Goal: Task Accomplishment & Management: Complete application form

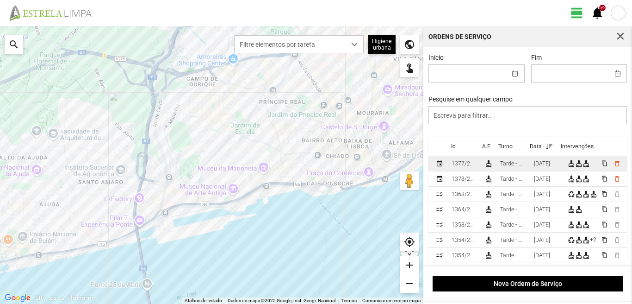
click at [548, 167] on div "[DATE]" at bounding box center [542, 163] width 16 height 6
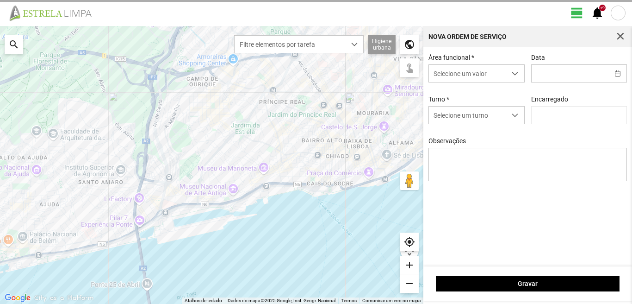
type input "[DATE]"
type input "[PERSON_NAME]"
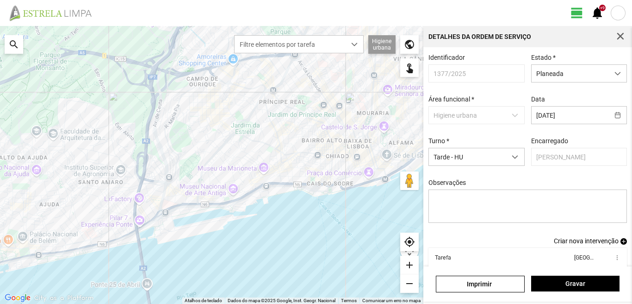
scroll to position [50, 0]
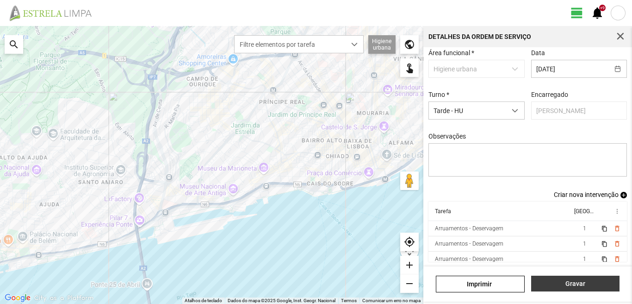
click at [569, 286] on span "Gravar" at bounding box center [575, 283] width 79 height 7
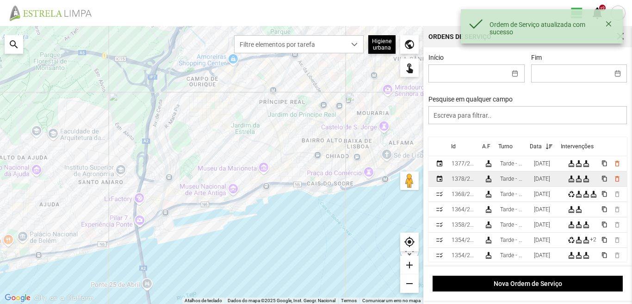
click at [546, 182] on div "[DATE]" at bounding box center [542, 178] width 16 height 6
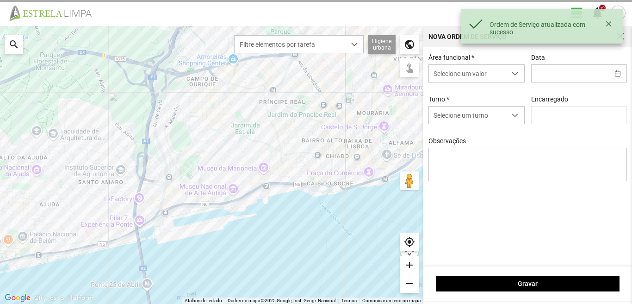
type input "[DATE]"
type textarea "Hélio: Ferias"
type input "[PERSON_NAME]"
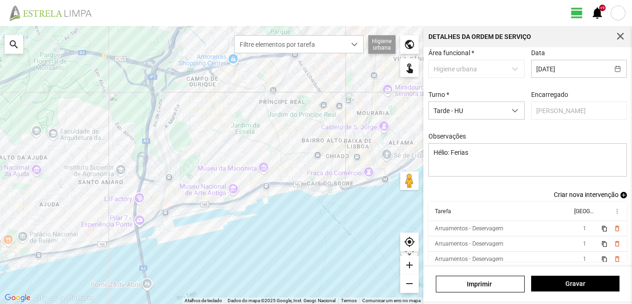
scroll to position [5, 0]
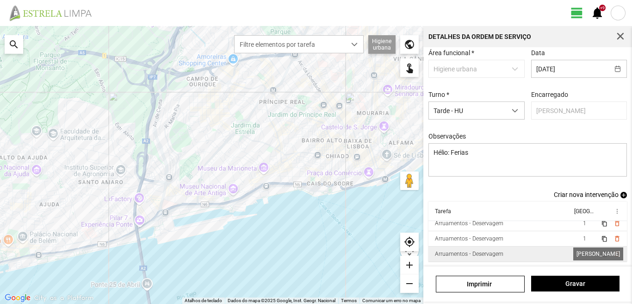
click at [583, 254] on span "1" at bounding box center [584, 253] width 3 height 6
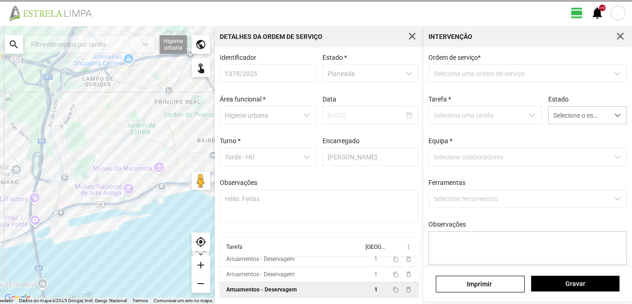
scroll to position [2, 0]
type textarea "Braima Diogo"
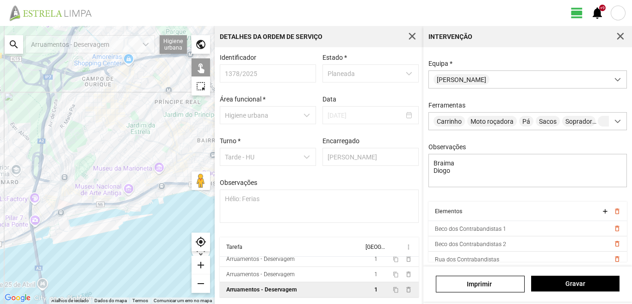
scroll to position [36, 0]
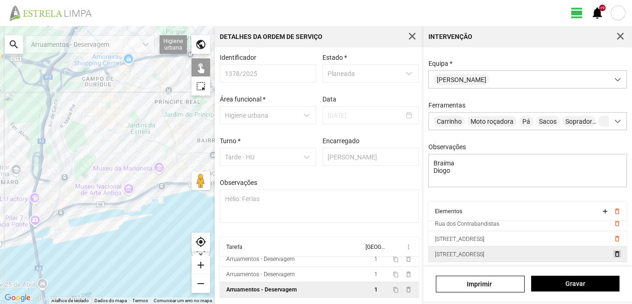
click at [613, 252] on span "delete_outline" at bounding box center [616, 253] width 7 height 7
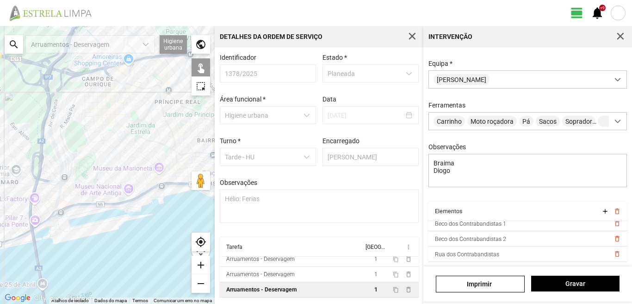
scroll to position [5, 0]
click at [613, 252] on span "delete_outline" at bounding box center [616, 253] width 7 height 7
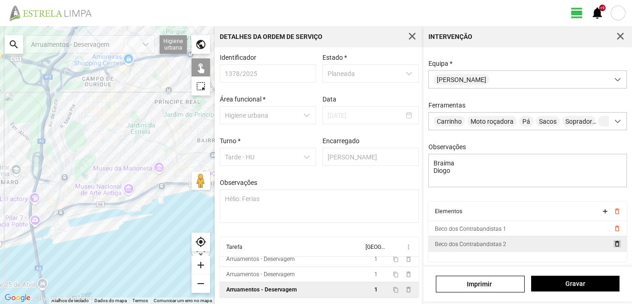
click at [613, 244] on span "delete_outline" at bounding box center [616, 243] width 7 height 7
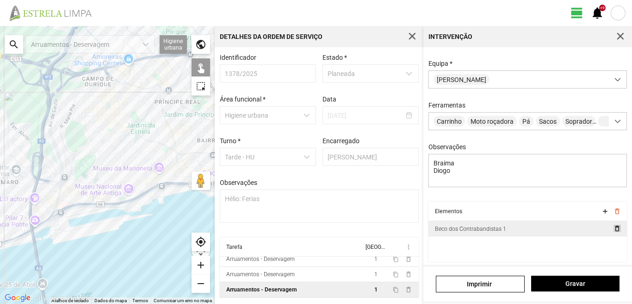
click at [613, 230] on span "delete_outline" at bounding box center [616, 227] width 7 height 7
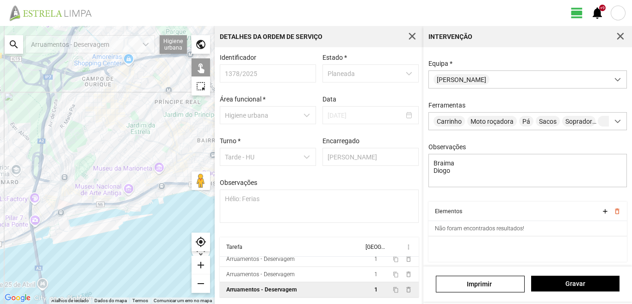
click at [14, 40] on div "search" at bounding box center [14, 44] width 19 height 19
click at [46, 45] on input "text" at bounding box center [92, 44] width 139 height 19
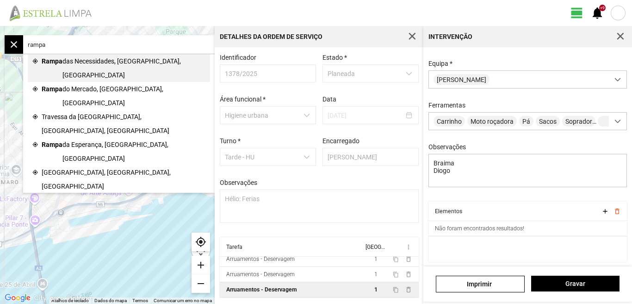
click at [93, 58] on span "das Necessidades, [GEOGRAPHIC_DATA], [GEOGRAPHIC_DATA]" at bounding box center [133, 68] width 143 height 28
type input "Rampa das Necessidades, 1350 [GEOGRAPHIC_DATA], [GEOGRAPHIC_DATA]"
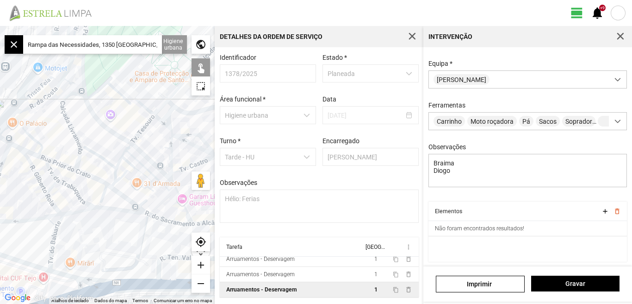
click at [199, 264] on div "add" at bounding box center [201, 264] width 19 height 19
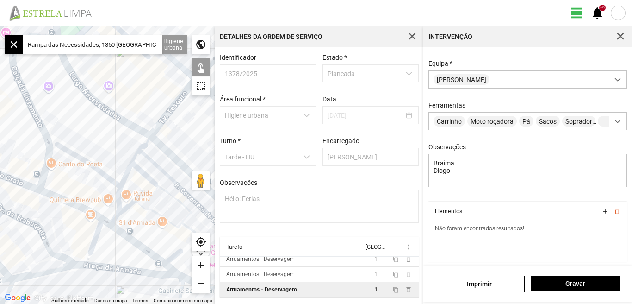
drag, startPoint x: 81, startPoint y: 201, endPoint x: 46, endPoint y: 212, distance: 36.9
click at [46, 212] on div at bounding box center [107, 165] width 215 height 278
click at [199, 261] on div "add" at bounding box center [201, 264] width 19 height 19
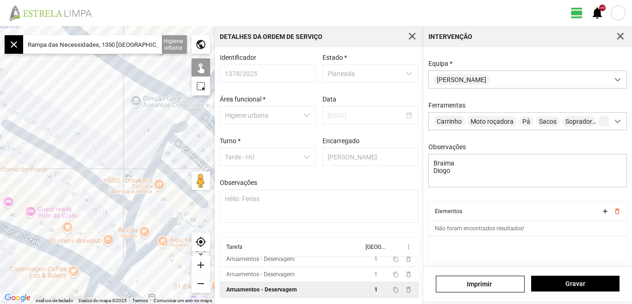
click at [201, 261] on div "add" at bounding box center [201, 264] width 19 height 19
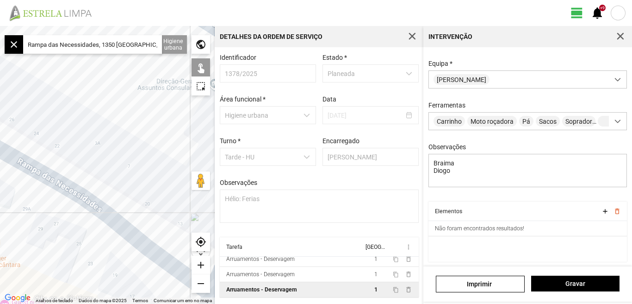
drag, startPoint x: 97, startPoint y: 148, endPoint x: 155, endPoint y: 192, distance: 72.6
click at [155, 192] on div at bounding box center [107, 165] width 215 height 278
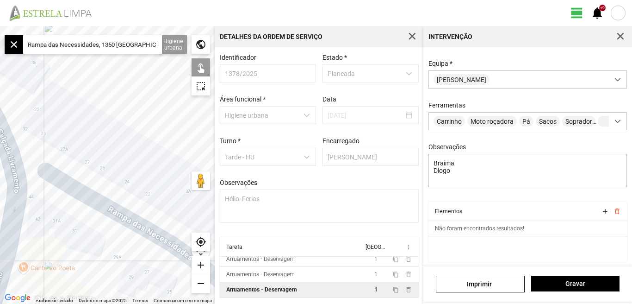
drag, startPoint x: 50, startPoint y: 127, endPoint x: 95, endPoint y: 128, distance: 45.4
click at [94, 129] on div at bounding box center [107, 165] width 215 height 278
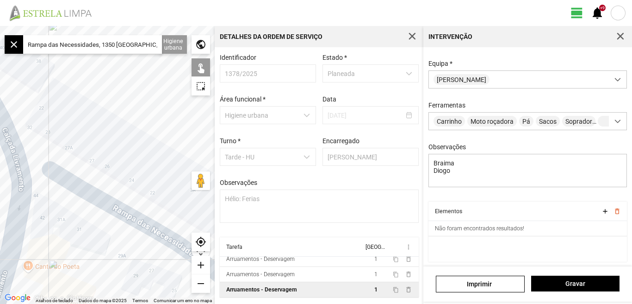
drag, startPoint x: 105, startPoint y: 134, endPoint x: 64, endPoint y: 107, distance: 48.5
click at [64, 109] on div at bounding box center [107, 165] width 215 height 278
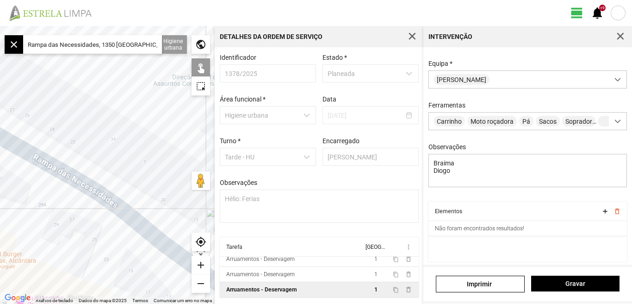
click at [53, 167] on div at bounding box center [107, 165] width 215 height 278
drag, startPoint x: 121, startPoint y: 149, endPoint x: 51, endPoint y: 103, distance: 83.6
click at [53, 108] on div at bounding box center [107, 165] width 215 height 278
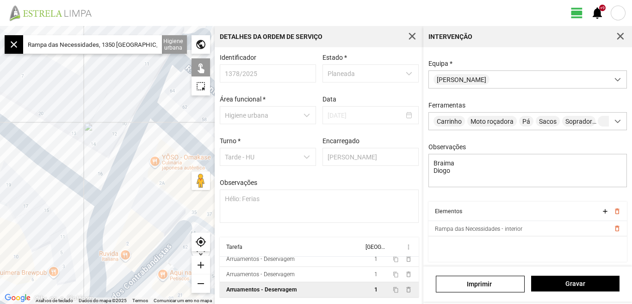
drag, startPoint x: 68, startPoint y: 114, endPoint x: 55, endPoint y: 104, distance: 16.2
click at [58, 107] on div at bounding box center [107, 165] width 215 height 278
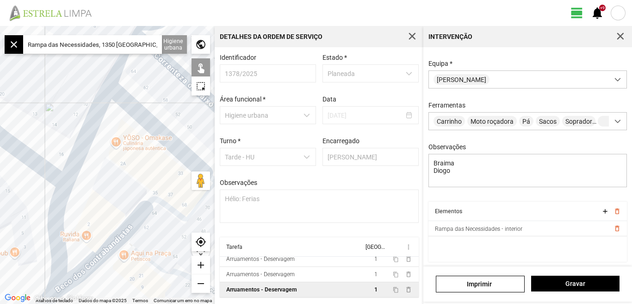
click at [200, 263] on div "add" at bounding box center [201, 264] width 19 height 19
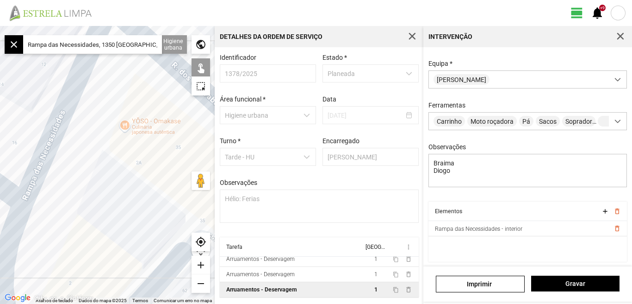
click at [54, 132] on div at bounding box center [107, 165] width 215 height 278
drag, startPoint x: 96, startPoint y: 203, endPoint x: 132, endPoint y: 116, distance: 93.8
click at [132, 117] on div at bounding box center [107, 165] width 215 height 278
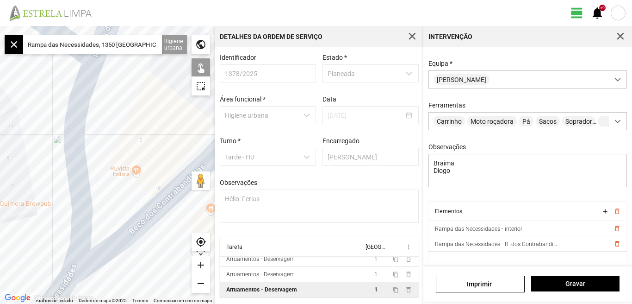
click at [76, 132] on div at bounding box center [107, 165] width 215 height 278
click at [100, 141] on div at bounding box center [107, 165] width 215 height 278
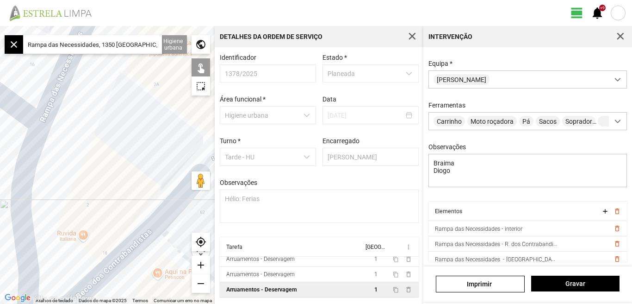
drag, startPoint x: 93, startPoint y: 131, endPoint x: 81, endPoint y: 180, distance: 50.1
click at [80, 203] on div at bounding box center [107, 165] width 215 height 278
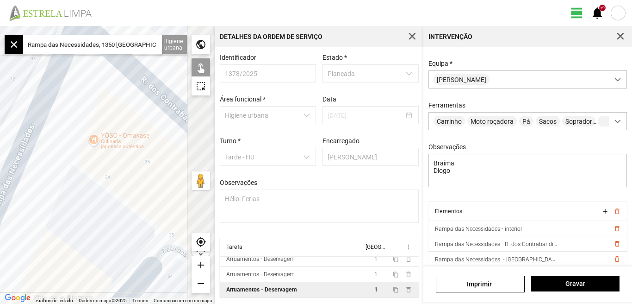
drag, startPoint x: 103, startPoint y: 139, endPoint x: 76, endPoint y: 170, distance: 41.1
click at [67, 202] on div at bounding box center [107, 165] width 215 height 278
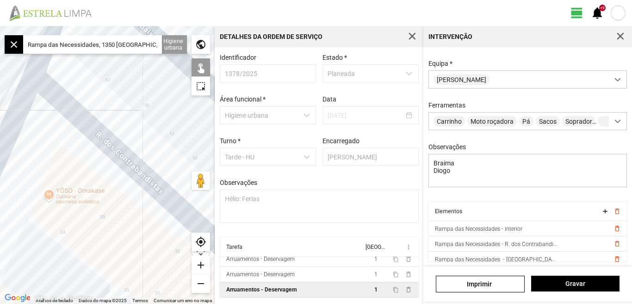
drag, startPoint x: 68, startPoint y: 167, endPoint x: 98, endPoint y: 115, distance: 59.7
click at [96, 118] on div at bounding box center [107, 165] width 215 height 278
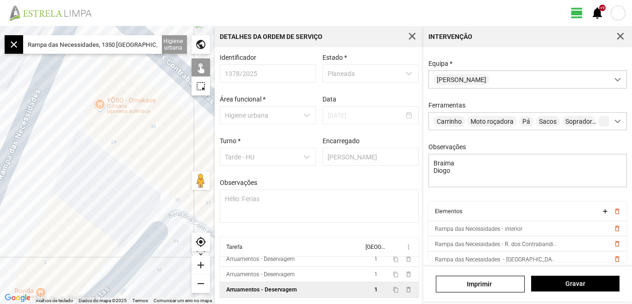
drag, startPoint x: 98, startPoint y: 136, endPoint x: 120, endPoint y: 103, distance: 39.7
click at [120, 103] on div at bounding box center [107, 165] width 215 height 278
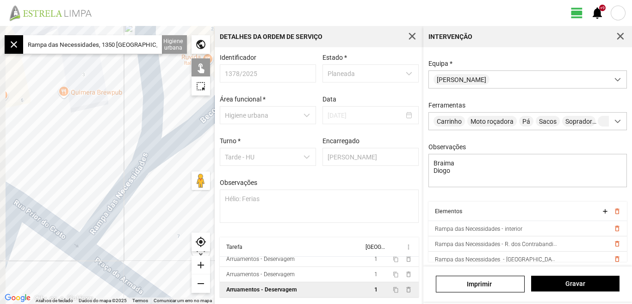
drag, startPoint x: 91, startPoint y: 148, endPoint x: 110, endPoint y: 122, distance: 32.5
click at [110, 122] on div at bounding box center [107, 165] width 215 height 278
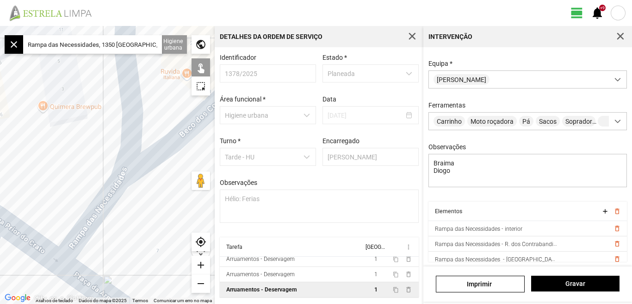
drag, startPoint x: 162, startPoint y: 212, endPoint x: 85, endPoint y: 249, distance: 85.9
click at [86, 250] on div at bounding box center [107, 165] width 215 height 278
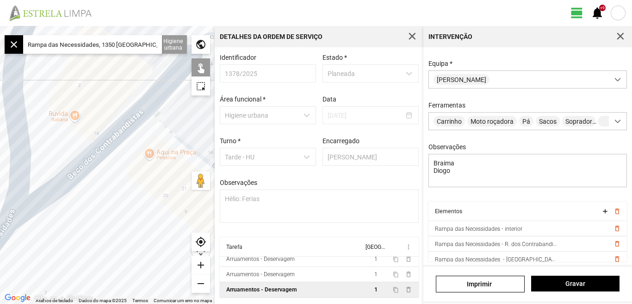
scroll to position [5, 0]
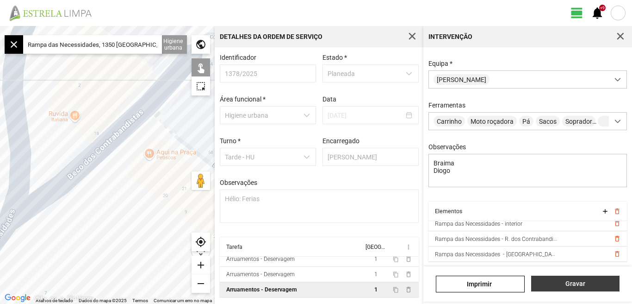
click at [570, 284] on span "Gravar" at bounding box center [575, 283] width 79 height 7
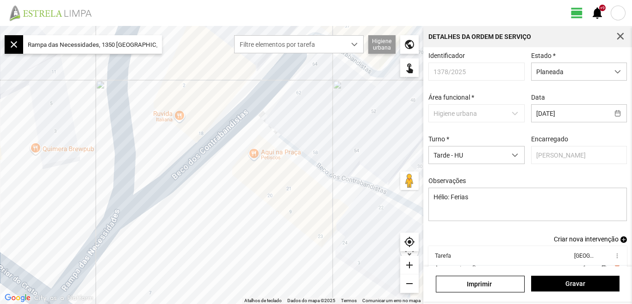
scroll to position [50, 0]
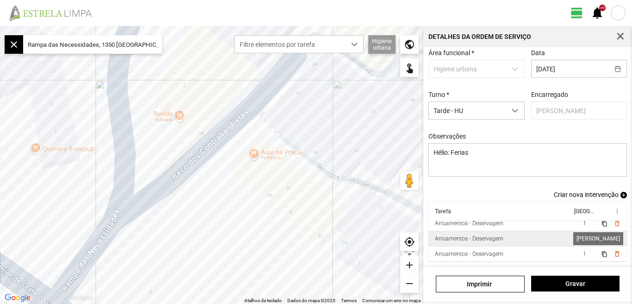
click at [583, 236] on span "1" at bounding box center [584, 238] width 3 height 6
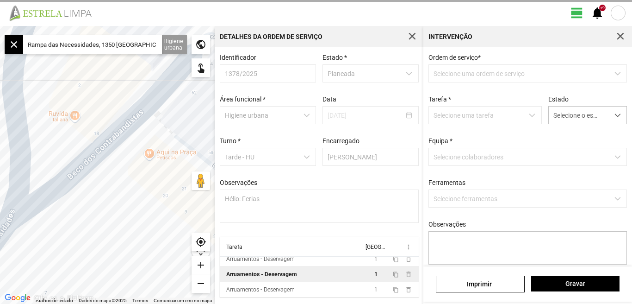
type textarea "[PERSON_NAME]"
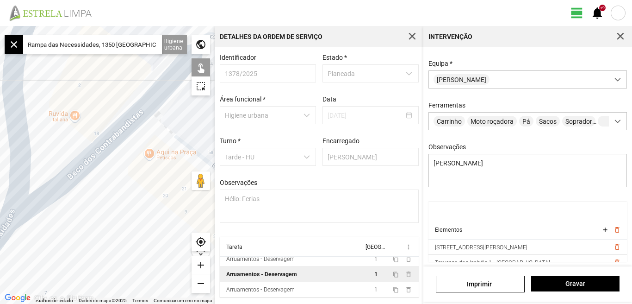
scroll to position [173, 0]
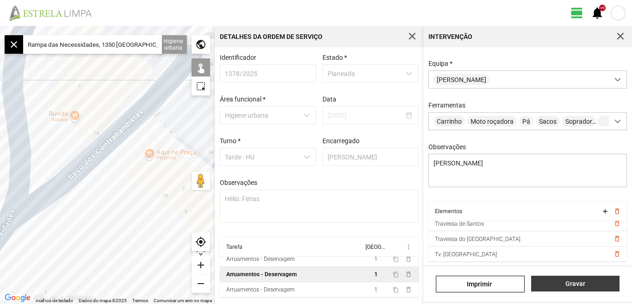
click at [558, 283] on span "Gravar" at bounding box center [575, 283] width 79 height 7
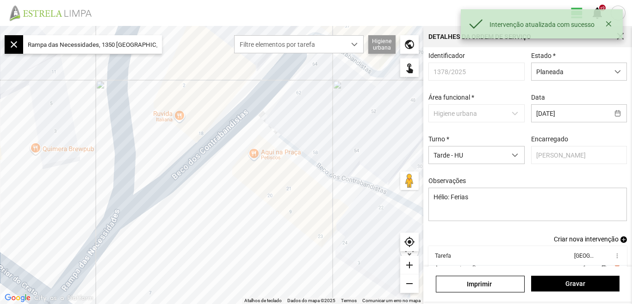
drag, startPoint x: 632, startPoint y: 206, endPoint x: 632, endPoint y: 272, distance: 65.2
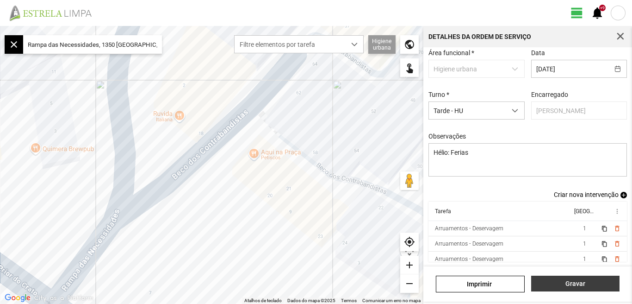
click at [575, 283] on span "Gravar" at bounding box center [575, 283] width 79 height 7
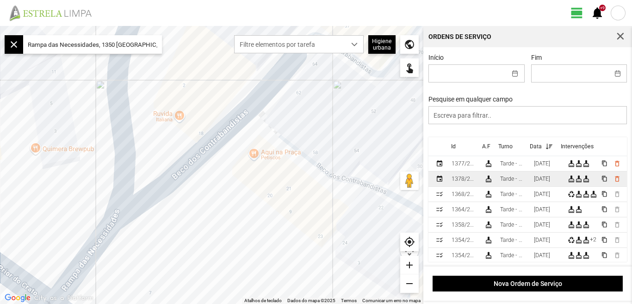
click at [550, 179] on div "[DATE]" at bounding box center [542, 178] width 16 height 6
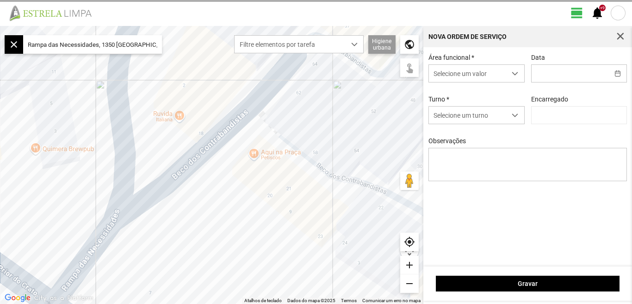
type input "[DATE]"
type textarea "Hélio: Ferias"
type input "[PERSON_NAME]"
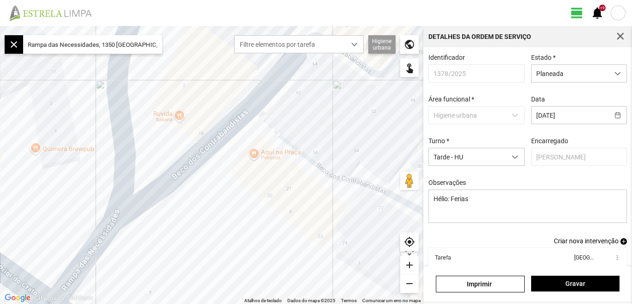
scroll to position [50, 0]
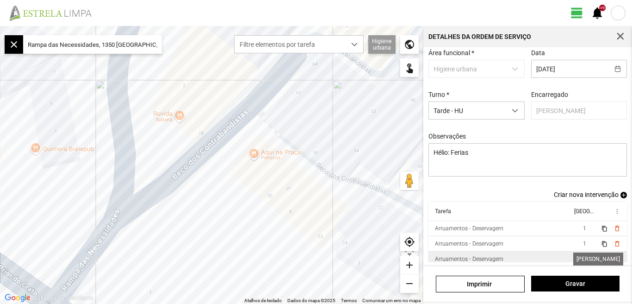
click at [583, 259] on span "1" at bounding box center [584, 258] width 3 height 6
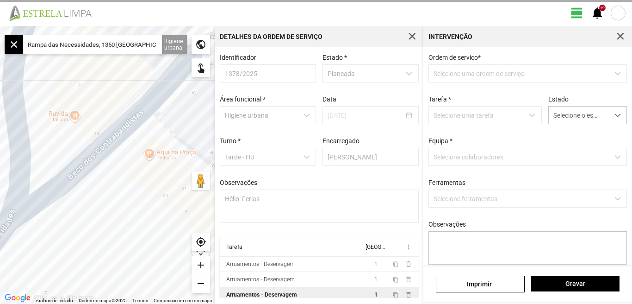
type textarea "Braima Diogo"
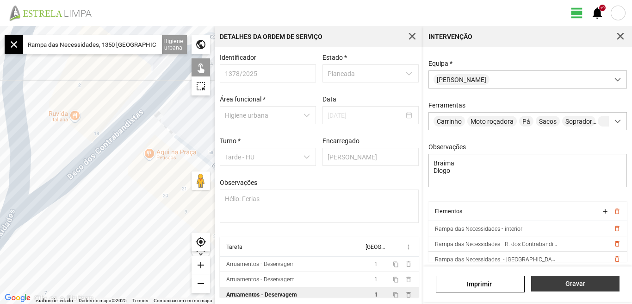
click at [578, 285] on span "Gravar" at bounding box center [575, 283] width 79 height 7
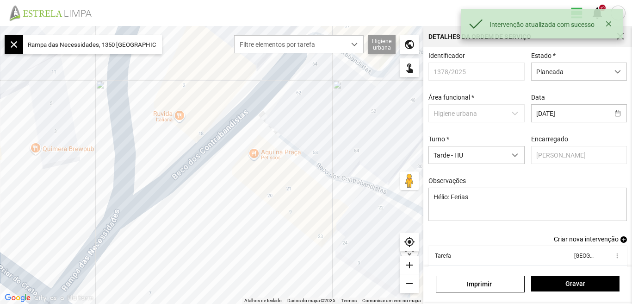
scroll to position [50, 0]
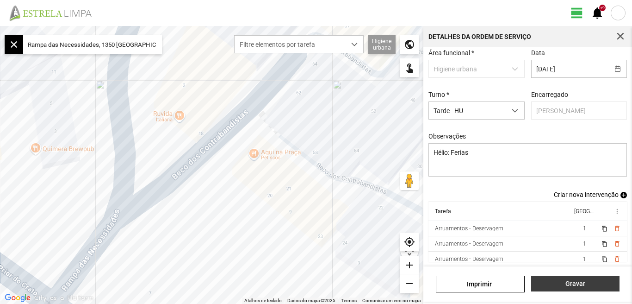
click at [581, 287] on span "Gravar" at bounding box center [575, 283] width 79 height 7
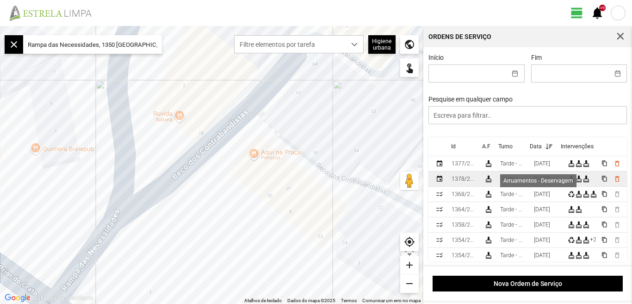
click at [578, 182] on div "cleaning_services" at bounding box center [578, 178] width 7 height 7
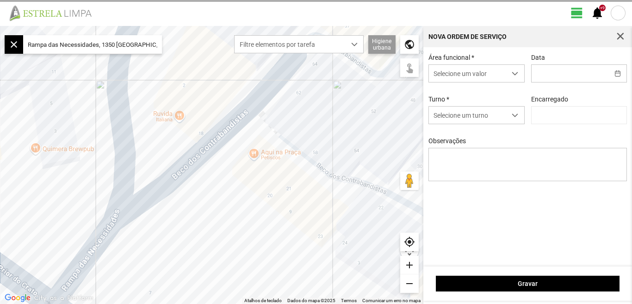
type input "[DATE]"
type textarea "Hélio: Ferias"
type input "[PERSON_NAME]"
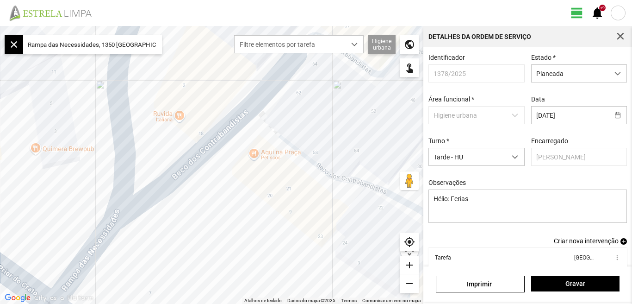
scroll to position [50, 0]
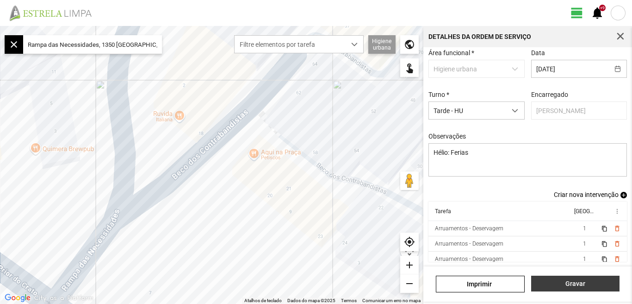
click at [574, 281] on span "Gravar" at bounding box center [575, 283] width 79 height 7
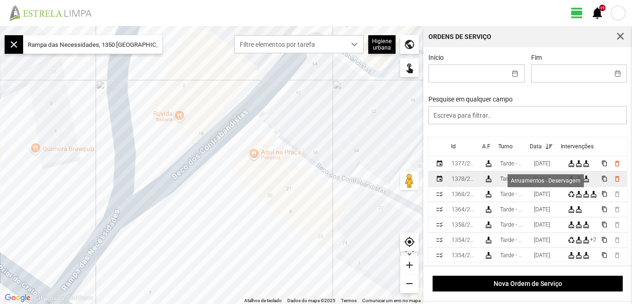
click at [585, 182] on div "cleaning_services" at bounding box center [586, 178] width 7 height 7
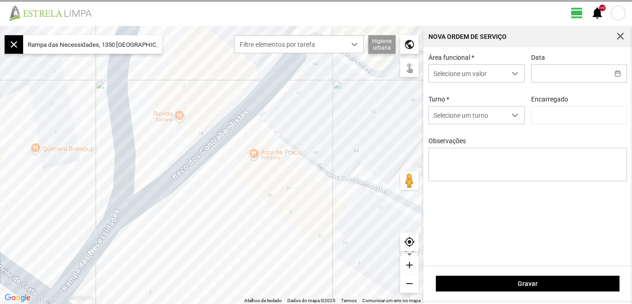
type input "[DATE]"
type textarea "Hélio: Ferias"
type input "[PERSON_NAME]"
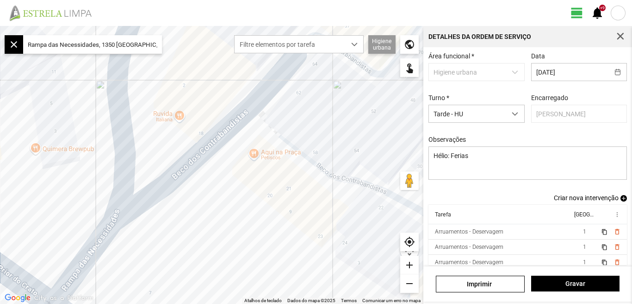
scroll to position [50, 0]
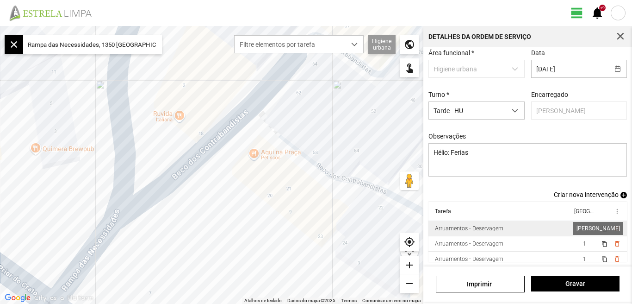
click at [583, 226] on span "1" at bounding box center [584, 228] width 3 height 6
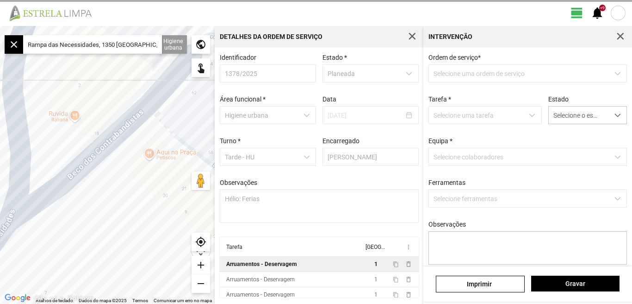
scroll to position [2, 0]
type textarea "[PERSON_NAME]"
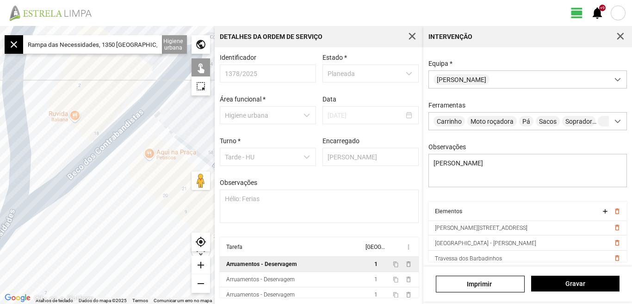
scroll to position [219, 0]
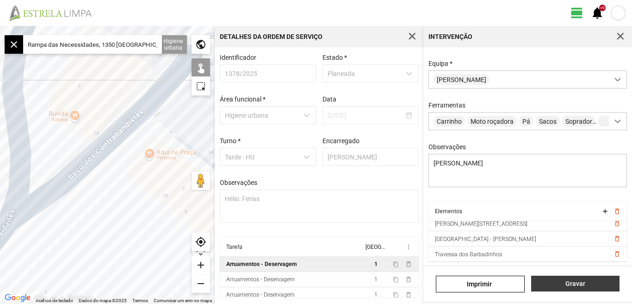
click at [570, 283] on span "Gravar" at bounding box center [575, 283] width 79 height 7
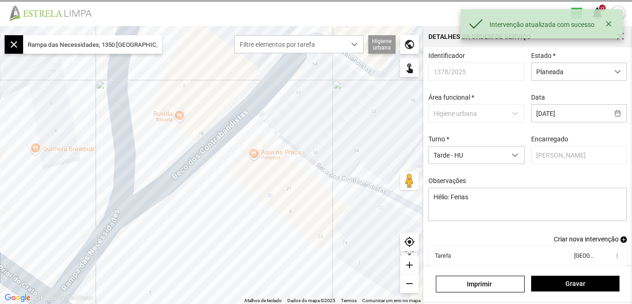
scroll to position [50, 0]
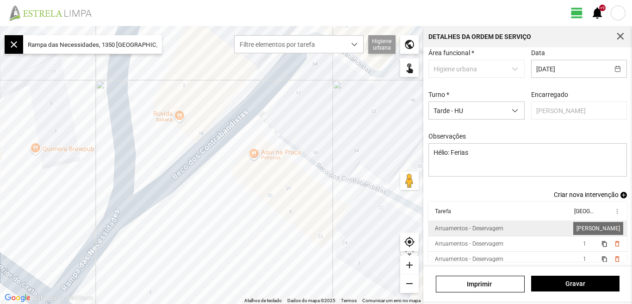
click at [583, 228] on span "1" at bounding box center [584, 228] width 3 height 6
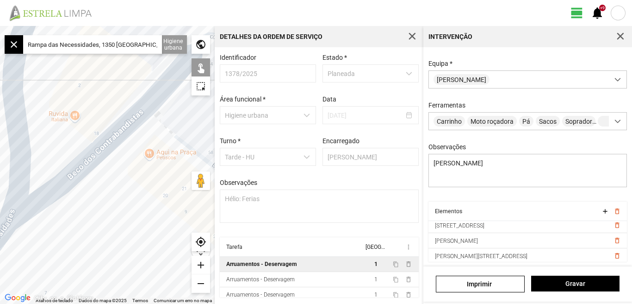
scroll to position [191, 0]
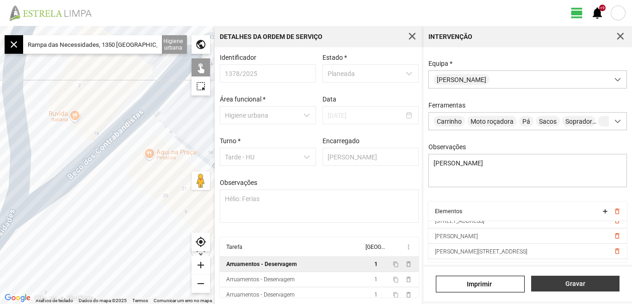
click at [578, 285] on span "Gravar" at bounding box center [575, 283] width 79 height 7
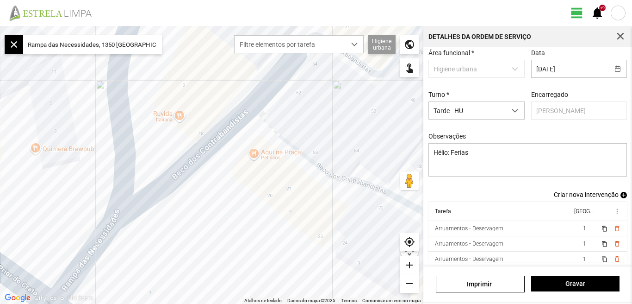
scroll to position [5, 0]
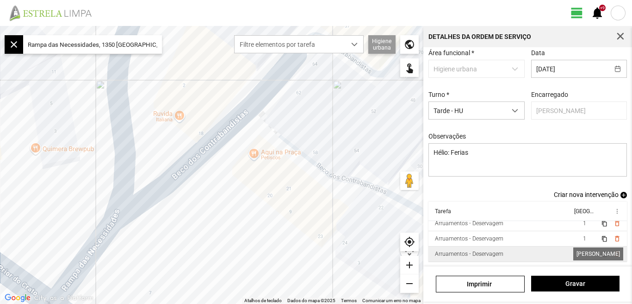
click at [583, 252] on span "1" at bounding box center [584, 253] width 3 height 6
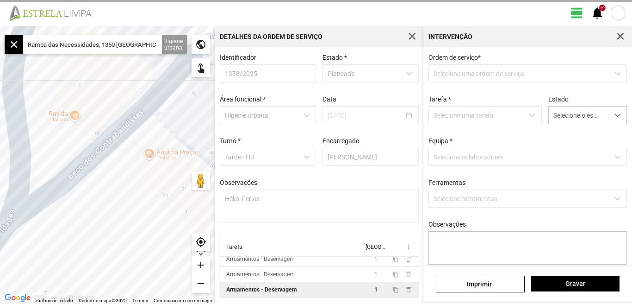
scroll to position [2, 0]
type textarea "Braima Diogo"
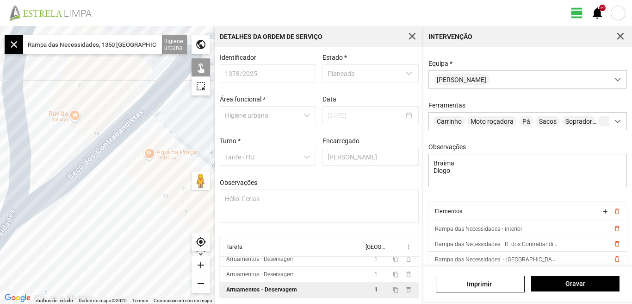
scroll to position [82, 0]
click at [572, 283] on span "Gravar" at bounding box center [575, 283] width 79 height 7
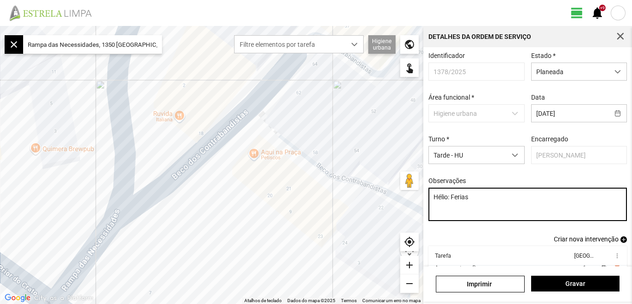
click at [475, 201] on textarea "Hélio: Ferias" at bounding box center [528, 203] width 199 height 33
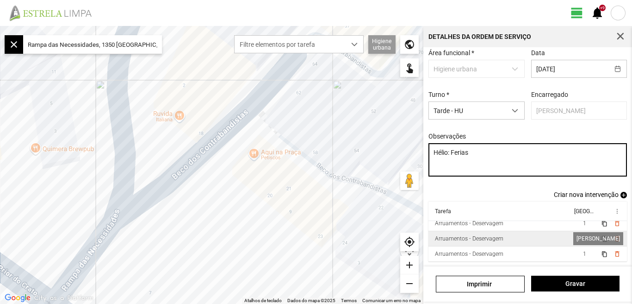
type textarea "Hélio: Ferias"
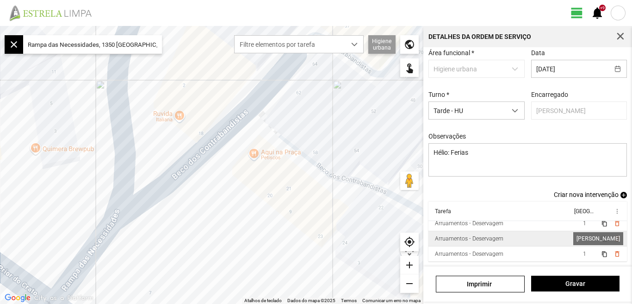
click at [583, 238] on span "1" at bounding box center [584, 238] width 3 height 6
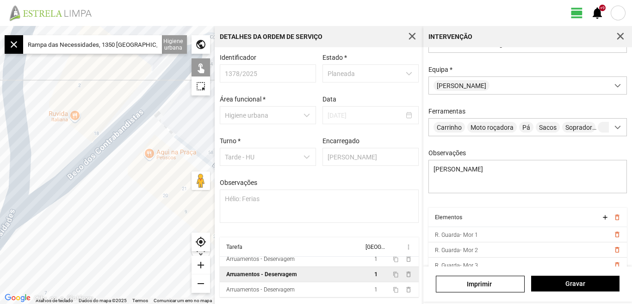
scroll to position [82, 0]
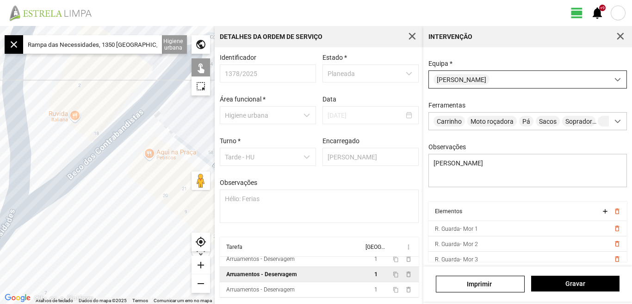
click at [615, 76] on span at bounding box center [618, 79] width 6 height 6
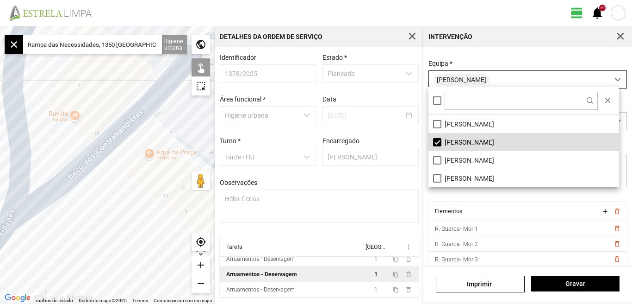
scroll to position [5, 41]
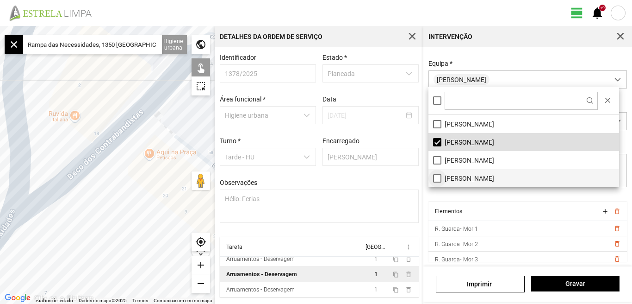
click at [436, 179] on li "[PERSON_NAME]" at bounding box center [524, 178] width 191 height 18
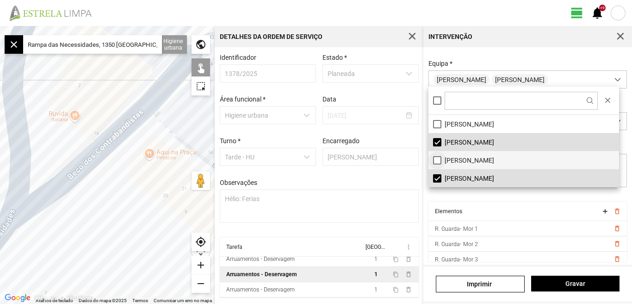
click at [435, 157] on li "[PERSON_NAME]" at bounding box center [524, 160] width 191 height 18
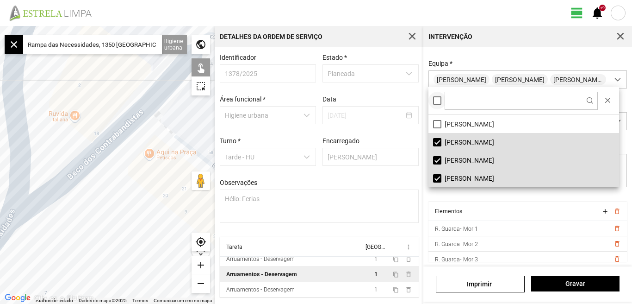
click at [437, 98] on div at bounding box center [437, 100] width 8 height 8
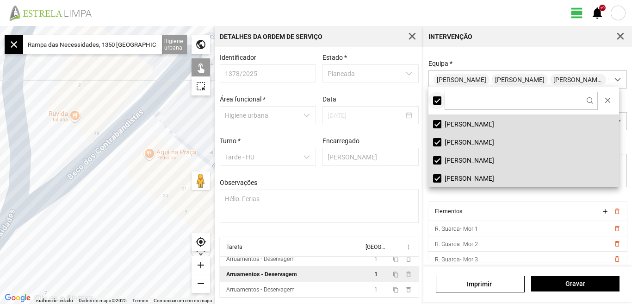
click at [437, 100] on span at bounding box center [437, 100] width 0 height 0
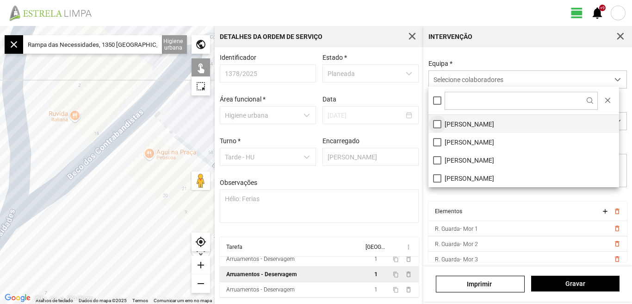
click at [435, 123] on li "[PERSON_NAME]" at bounding box center [524, 124] width 191 height 18
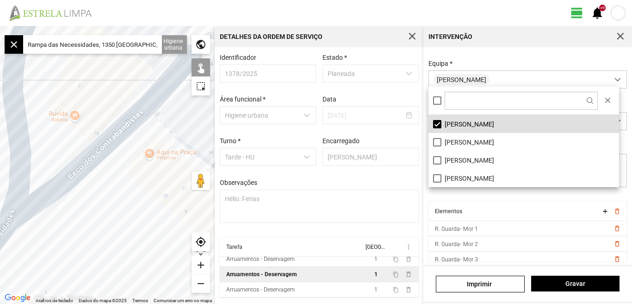
scroll to position [0, 0]
drag, startPoint x: 138, startPoint y: 44, endPoint x: 16, endPoint y: 62, distance: 123.4
click at [0, 26] on fbc-map "← Mover para a esquerda → Mover para a direita ↑ Mover para cima ↓ Mover para b…" at bounding box center [0, 26] width 0 height 0
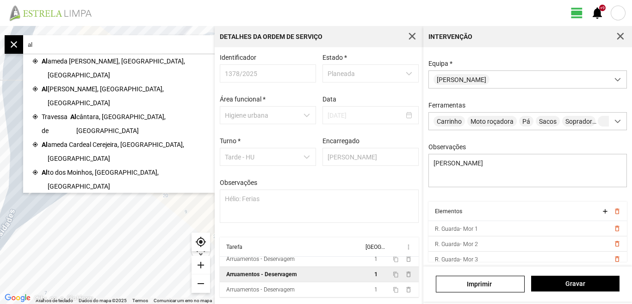
click at [37, 45] on input "al" at bounding box center [92, 44] width 139 height 19
type input "a"
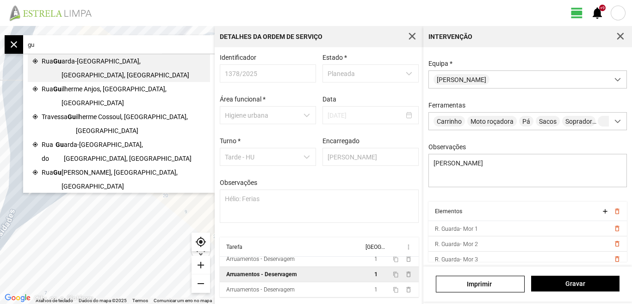
click at [97, 56] on span "arda-[GEOGRAPHIC_DATA], [GEOGRAPHIC_DATA], [GEOGRAPHIC_DATA]" at bounding box center [134, 68] width 144 height 28
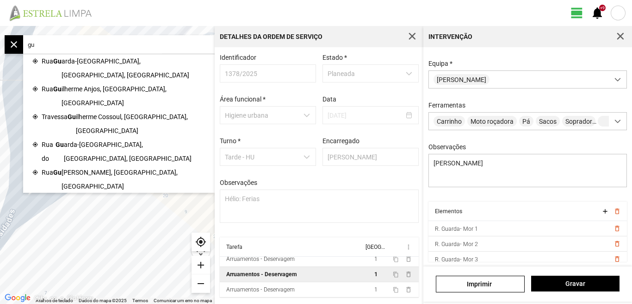
type input "R. Guarda-Mor, 1200 [GEOGRAPHIC_DATA], [GEOGRAPHIC_DATA]"
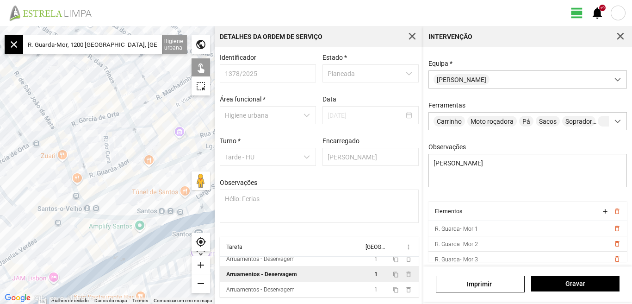
drag, startPoint x: 146, startPoint y: 48, endPoint x: 0, endPoint y: 75, distance: 148.2
click at [0, 26] on fbc-map "← Mover para a esquerda → Mover para a direita ↑ Mover para cima ↓ Mover para b…" at bounding box center [0, 26] width 0 height 0
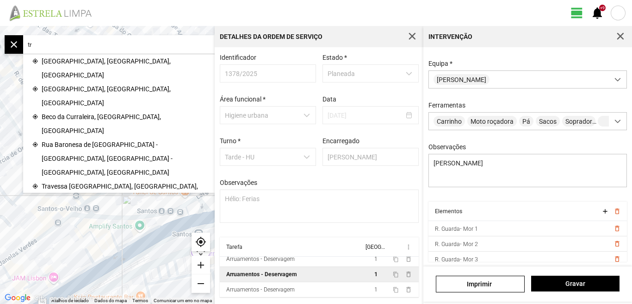
type input "t"
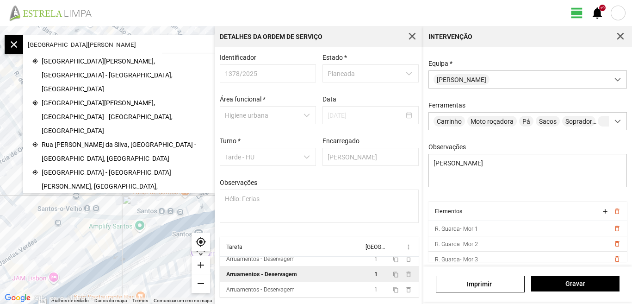
click at [77, 44] on input "[GEOGRAPHIC_DATA][PERSON_NAME]" at bounding box center [92, 44] width 139 height 19
type input "s"
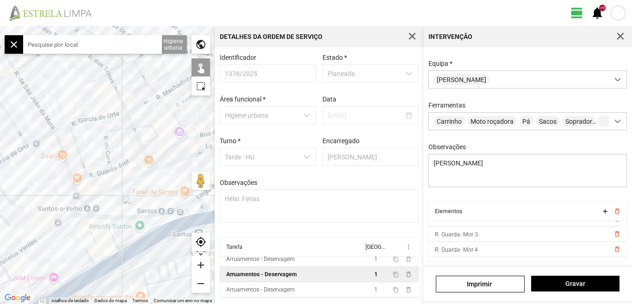
scroll to position [31, 0]
click at [93, 49] on input "text" at bounding box center [92, 44] width 139 height 19
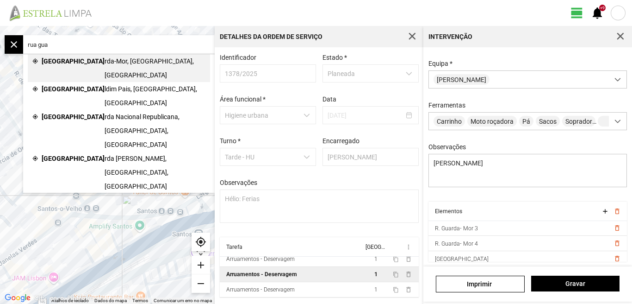
click at [105, 62] on span "rda-Mor, [GEOGRAPHIC_DATA], [GEOGRAPHIC_DATA]" at bounding box center [155, 68] width 101 height 28
type input "R. Guarda-Mor, 1200 [GEOGRAPHIC_DATA], [GEOGRAPHIC_DATA]"
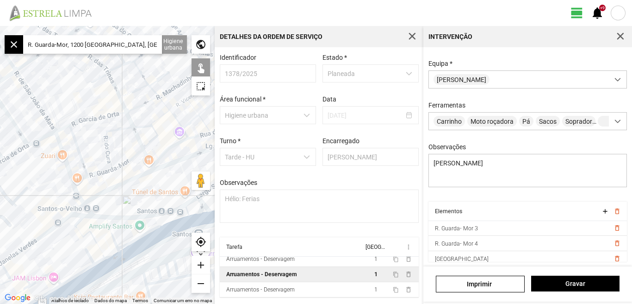
click at [198, 264] on div "add" at bounding box center [201, 264] width 19 height 19
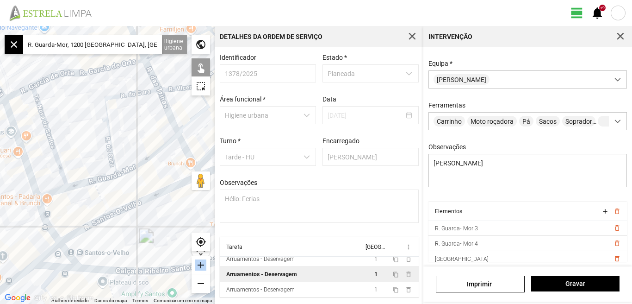
click at [198, 264] on div "add" at bounding box center [201, 264] width 19 height 19
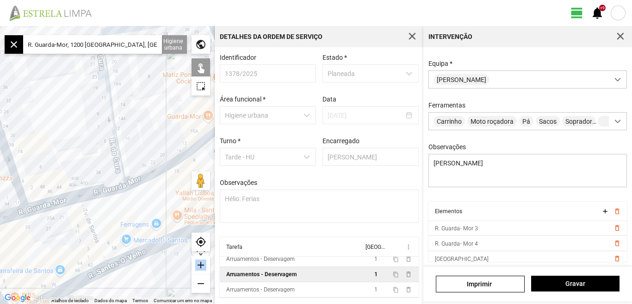
click at [197, 264] on div "add" at bounding box center [201, 264] width 19 height 19
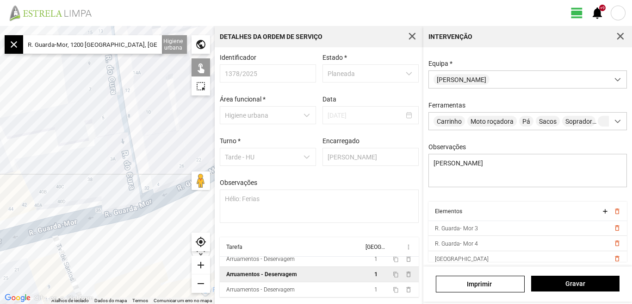
drag, startPoint x: 151, startPoint y: 242, endPoint x: 91, endPoint y: 179, distance: 87.1
click at [94, 183] on div at bounding box center [107, 165] width 215 height 278
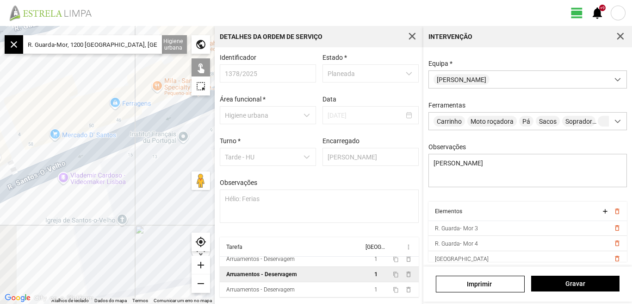
drag, startPoint x: 99, startPoint y: 174, endPoint x: 174, endPoint y: 140, distance: 82.0
click at [174, 140] on div at bounding box center [107, 165] width 215 height 278
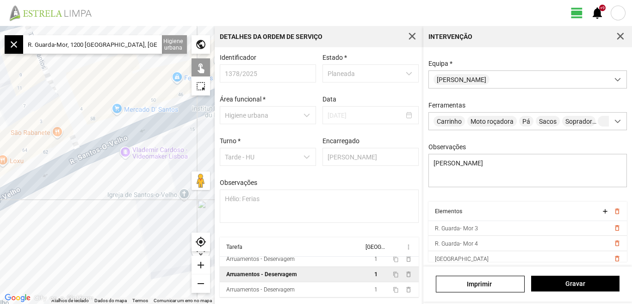
drag, startPoint x: 73, startPoint y: 209, endPoint x: 99, endPoint y: 200, distance: 27.2
click at [99, 200] on div at bounding box center [107, 165] width 215 height 278
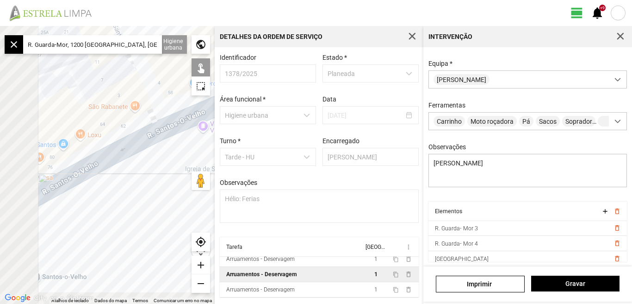
drag, startPoint x: 65, startPoint y: 209, endPoint x: 138, endPoint y: 182, distance: 78.0
click at [138, 182] on div at bounding box center [107, 165] width 215 height 278
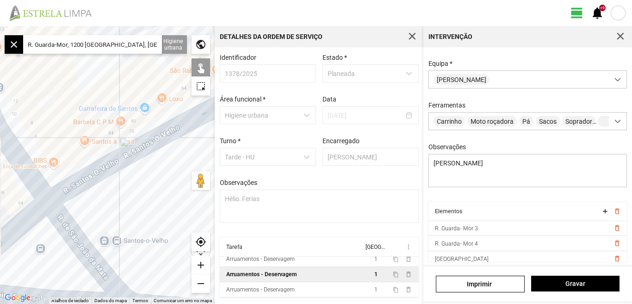
drag, startPoint x: 94, startPoint y: 203, endPoint x: 147, endPoint y: 182, distance: 56.5
click at [147, 182] on div at bounding box center [107, 165] width 215 height 278
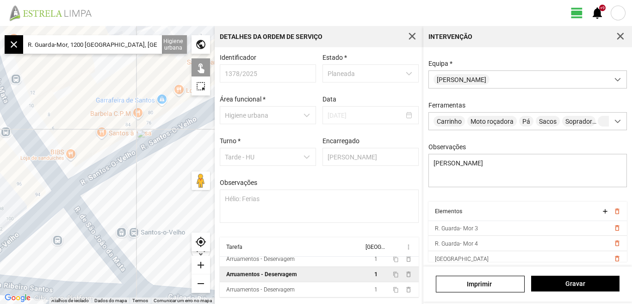
drag, startPoint x: 124, startPoint y: 199, endPoint x: 143, endPoint y: 191, distance: 20.7
click at [143, 191] on div at bounding box center [107, 165] width 215 height 278
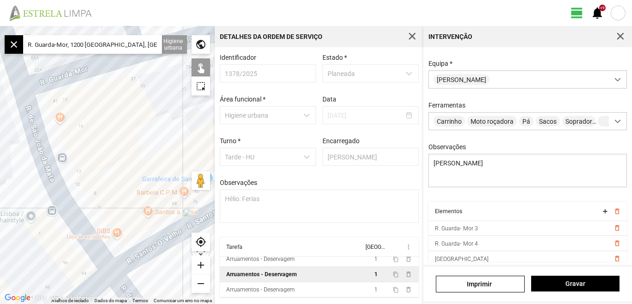
click at [127, 189] on div at bounding box center [107, 165] width 215 height 278
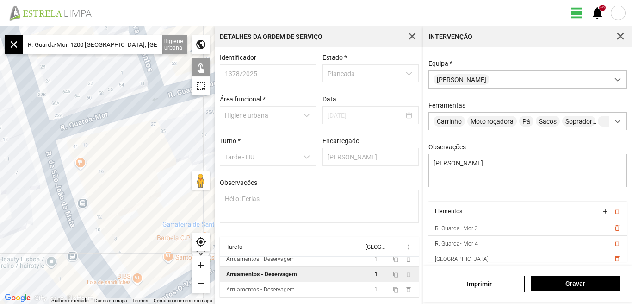
drag, startPoint x: 108, startPoint y: 162, endPoint x: 124, endPoint y: 203, distance: 43.7
click at [124, 203] on div at bounding box center [107, 165] width 215 height 278
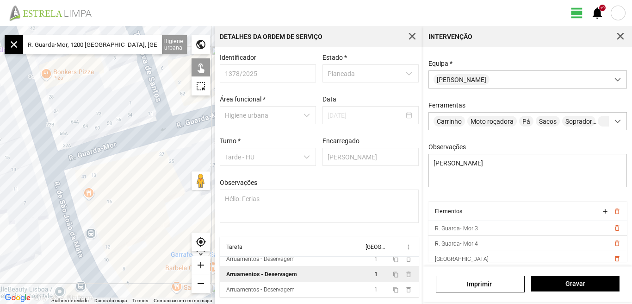
drag, startPoint x: 121, startPoint y: 192, endPoint x: 123, endPoint y: 236, distance: 44.0
click at [123, 236] on div at bounding box center [107, 165] width 215 height 278
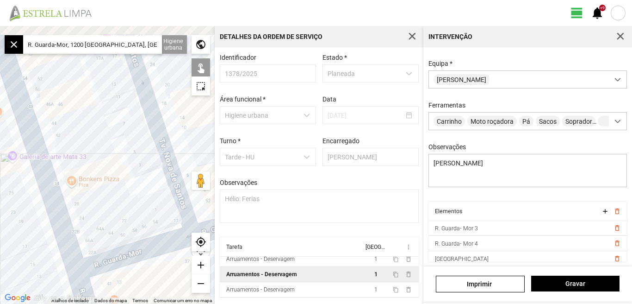
drag, startPoint x: 83, startPoint y: 148, endPoint x: 105, endPoint y: 206, distance: 61.8
click at [105, 206] on div at bounding box center [107, 165] width 215 height 278
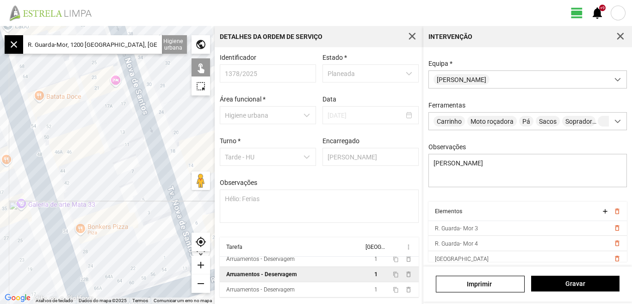
click at [204, 283] on div "remove" at bounding box center [201, 283] width 19 height 19
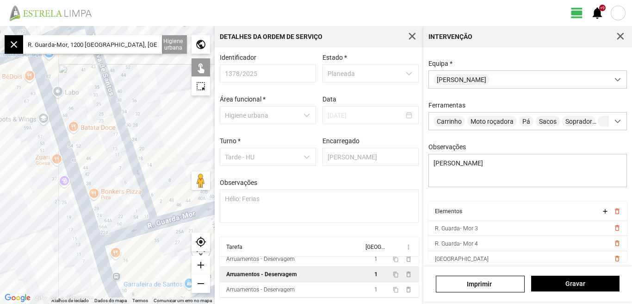
drag, startPoint x: 93, startPoint y: 157, endPoint x: 99, endPoint y: 221, distance: 64.2
click at [99, 221] on div at bounding box center [107, 165] width 215 height 278
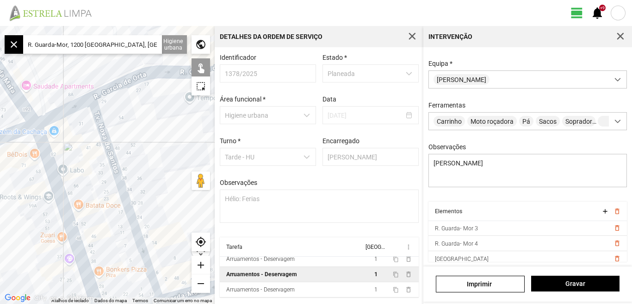
drag, startPoint x: 138, startPoint y: 155, endPoint x: 108, endPoint y: 180, distance: 39.1
click at [111, 180] on div at bounding box center [107, 165] width 215 height 278
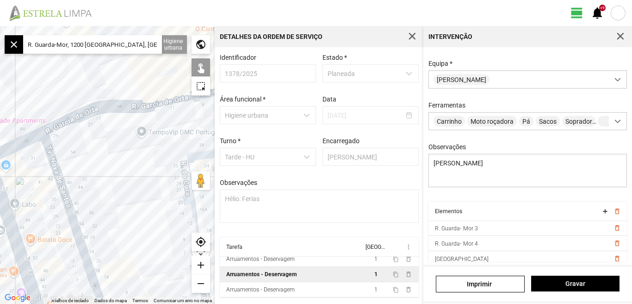
drag, startPoint x: 116, startPoint y: 176, endPoint x: 43, endPoint y: 132, distance: 84.7
click at [75, 137] on div at bounding box center [107, 165] width 215 height 278
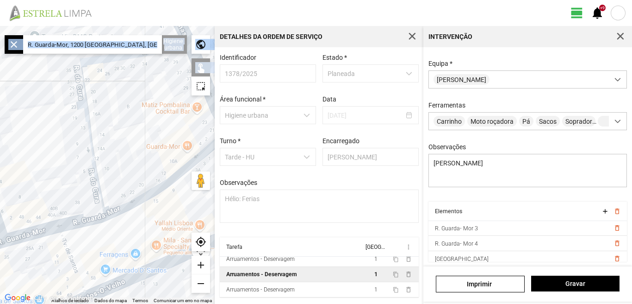
drag, startPoint x: 168, startPoint y: 101, endPoint x: 135, endPoint y: 114, distance: 35.9
click at [0, 26] on fbc-map "← Mover para a esquerda → Mover para a direita ↑ Mover para cima ↓ Mover para b…" at bounding box center [0, 26] width 0 height 0
drag, startPoint x: 135, startPoint y: 114, endPoint x: 132, endPoint y: 124, distance: 9.7
click at [132, 124] on div at bounding box center [107, 165] width 215 height 278
click at [56, 133] on div at bounding box center [107, 165] width 215 height 278
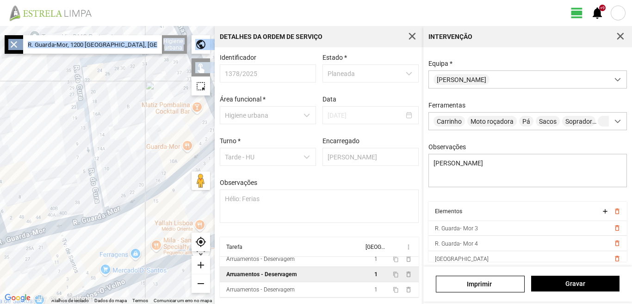
click at [143, 42] on input "R. Guarda-Mor, 1200 [GEOGRAPHIC_DATA], [GEOGRAPHIC_DATA]" at bounding box center [92, 44] width 139 height 19
drag, startPoint x: 154, startPoint y: 95, endPoint x: 81, endPoint y: 118, distance: 77.1
click at [82, 118] on div at bounding box center [107, 165] width 215 height 278
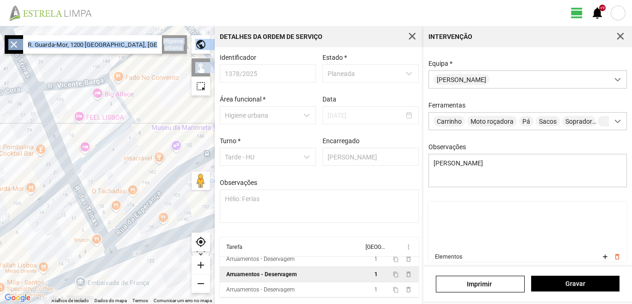
scroll to position [173, 0]
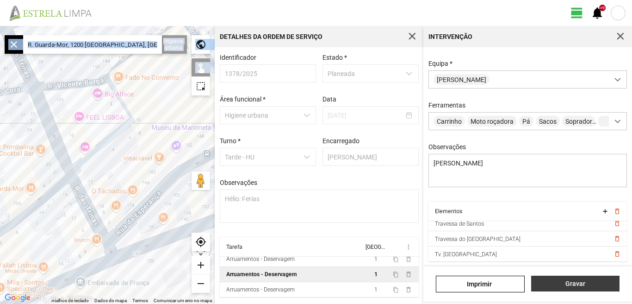
click at [575, 286] on span "Gravar" at bounding box center [575, 283] width 79 height 7
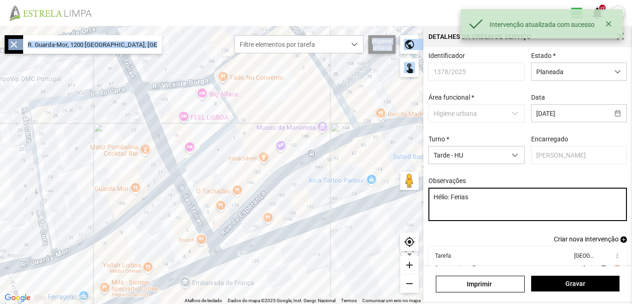
click at [487, 203] on textarea "Hélio: Ferias" at bounding box center [528, 203] width 199 height 33
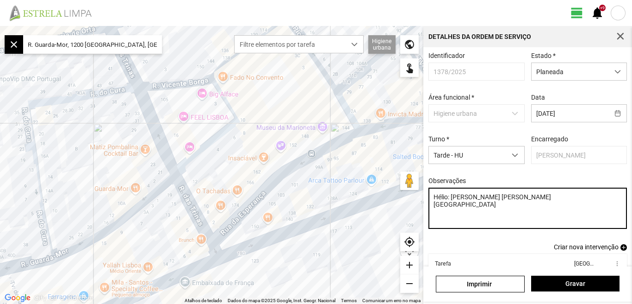
click at [486, 206] on textarea "Hélio: [PERSON_NAME] [PERSON_NAME] [GEOGRAPHIC_DATA]" at bounding box center [528, 207] width 199 height 41
paste textarea "concluídas"
click at [469, 218] on textarea "Hélio: Ferias Rua [PERSON_NAME]. concluídas rua do cura" at bounding box center [528, 207] width 199 height 41
paste textarea "concluídas"
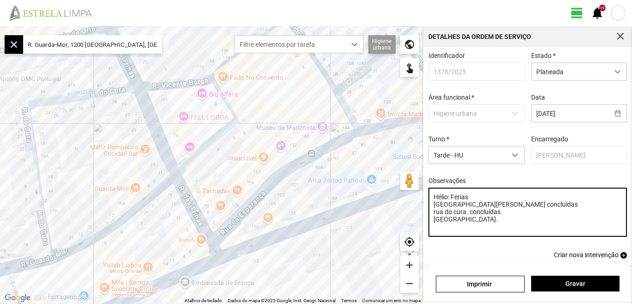
paste textarea "concluídas"
click at [479, 224] on textarea "Hélio: Ferias Rua [PERSON_NAME]. concluídas rua do cura. concluídas [GEOGRAPHIC…" at bounding box center [528, 211] width 199 height 49
click at [481, 224] on textarea "Hélio: Ferias Rua [PERSON_NAME]. concluídas rua do cura. concluídas [GEOGRAPHIC…" at bounding box center [528, 211] width 199 height 49
click at [515, 223] on textarea "Hélio: Ferias Rua [PERSON_NAME]. concluídas rua do cura. concluídas [GEOGRAPHIC…" at bounding box center [528, 211] width 199 height 49
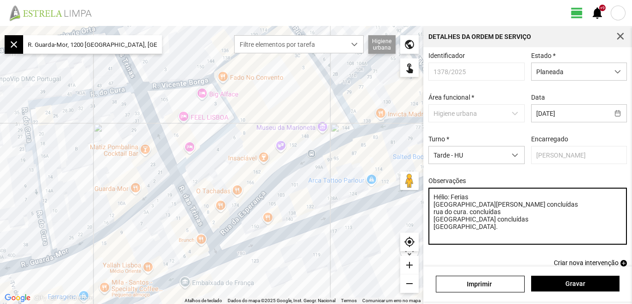
paste textarea "concluídas"
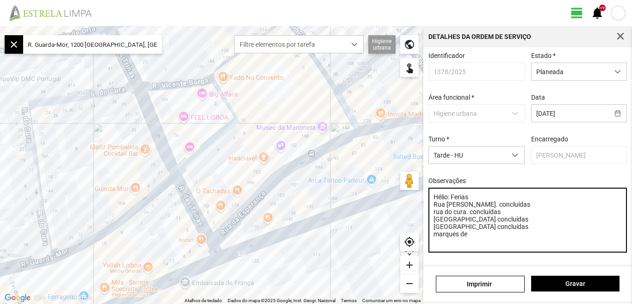
click at [439, 239] on textarea "Hélio: Ferias Rua [PERSON_NAME]. concluídas rua do cura. concluídas [GEOGRAPHIC…" at bounding box center [528, 219] width 199 height 65
click at [475, 243] on textarea "Hélio: Ferias Rua [PERSON_NAME]. concluídas rua do cura. concluídas [GEOGRAPHIC…" at bounding box center [528, 219] width 199 height 65
click at [476, 239] on textarea "Hélio: Ferias Rua [PERSON_NAME]. concluídas rua do cura. concluídas [GEOGRAPHIC…" at bounding box center [528, 219] width 199 height 65
click at [487, 239] on textarea "Hélio: Ferias Rua [PERSON_NAME]. concluídas rua do cura. concluídas [GEOGRAPHIC…" at bounding box center [528, 219] width 199 height 65
click at [511, 240] on textarea "Hélio: Ferias Rua [PERSON_NAME]. concluídas rua do cura. concluídas [GEOGRAPHIC…" at bounding box center [528, 219] width 199 height 65
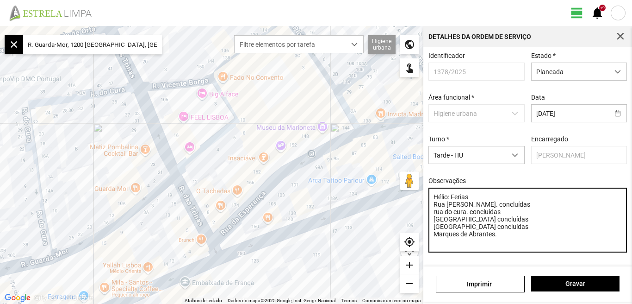
paste textarea "concluídas"
click at [497, 241] on textarea "Hélio: Ferias Rua [PERSON_NAME]. concluídas rua do cura. concluídas [GEOGRAPHIC…" at bounding box center [528, 219] width 199 height 65
click at [535, 239] on textarea "Hélio: Ferias Rua [PERSON_NAME]. concluídas rua do cura. concluídas [GEOGRAPHIC…" at bounding box center [528, 219] width 199 height 65
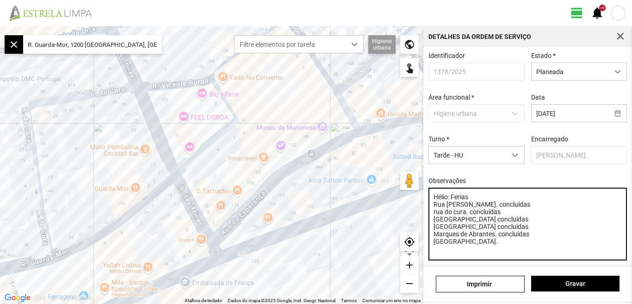
paste textarea "concluídas"
click at [482, 248] on textarea "Hélio: Ferias Rua [PERSON_NAME]. concluídas rua do cura. concluídas [GEOGRAPHIC…" at bounding box center [528, 223] width 199 height 73
click at [517, 248] on textarea "Hélio: Ferias Rua [PERSON_NAME]. concluídas rua do cura. concluídas [GEOGRAPHIC…" at bounding box center [528, 223] width 199 height 73
paste textarea "concluídas"
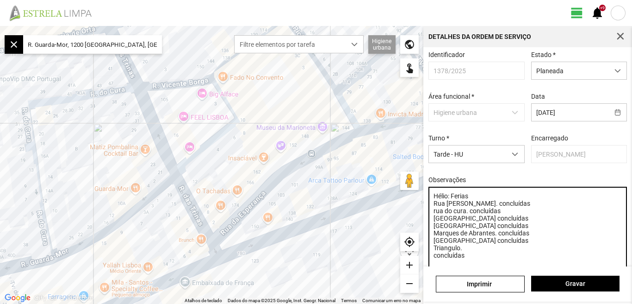
click at [433, 262] on textarea "Hélio: Ferias Rua [PERSON_NAME]. concluídas rua do cura. concluídas [GEOGRAPHIC…" at bounding box center [528, 226] width 199 height 81
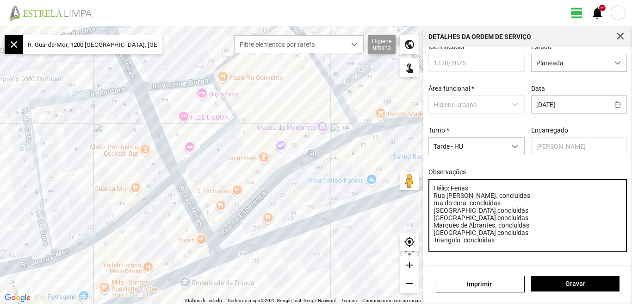
click at [495, 244] on textarea "Hélio: Ferias Rua [PERSON_NAME]. concluídas rua do cura. concluídas [GEOGRAPHIC…" at bounding box center [528, 215] width 199 height 73
paste textarea "concluídas"
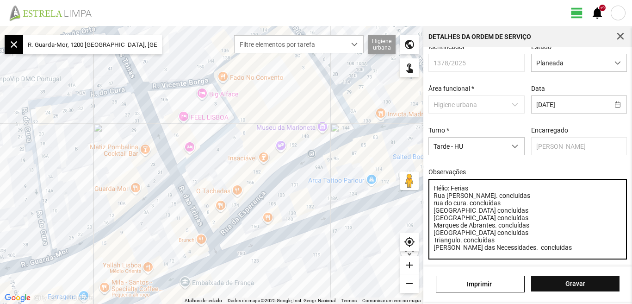
type textarea "Hélio: Ferias Rua [PERSON_NAME]. concluídas rua do cura. concluídas [GEOGRAPHIC…"
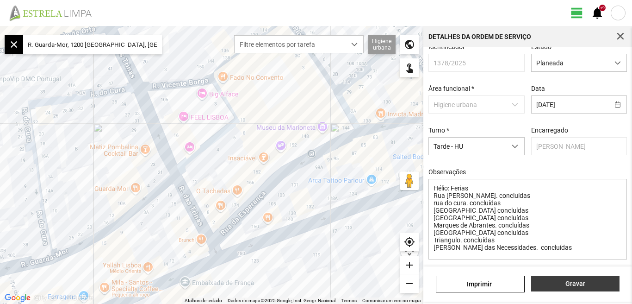
click at [574, 282] on span "Gravar" at bounding box center [575, 283] width 79 height 7
